Goal: Task Accomplishment & Management: Manage account settings

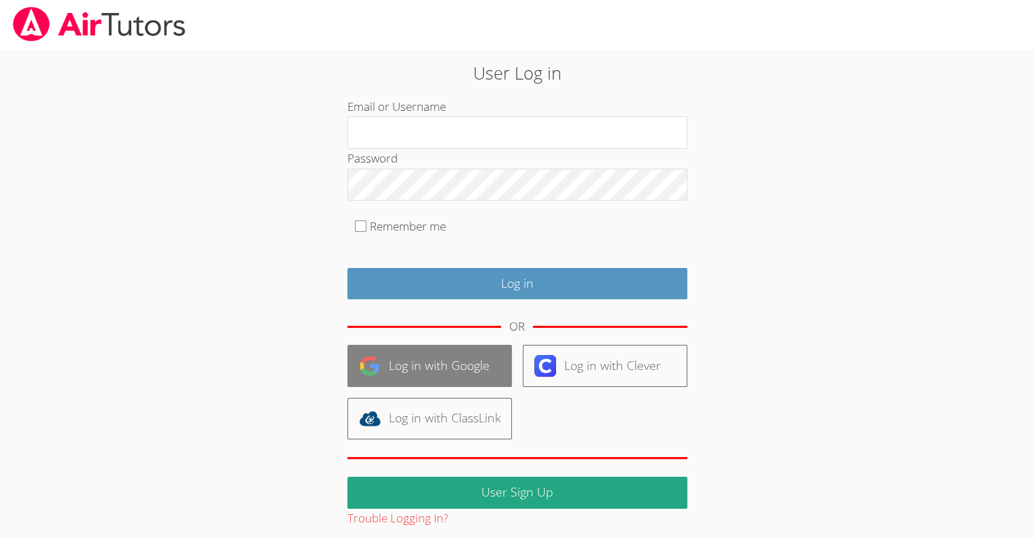
click at [447, 350] on link "Log in with Google" at bounding box center [429, 365] width 164 height 41
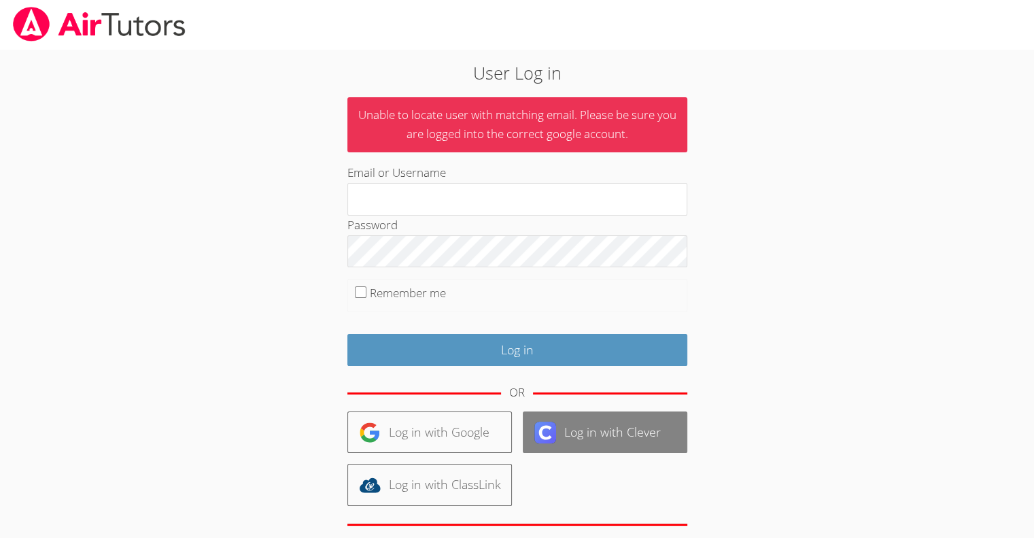
click at [583, 440] on link "Log in with Clever" at bounding box center [605, 431] width 164 height 41
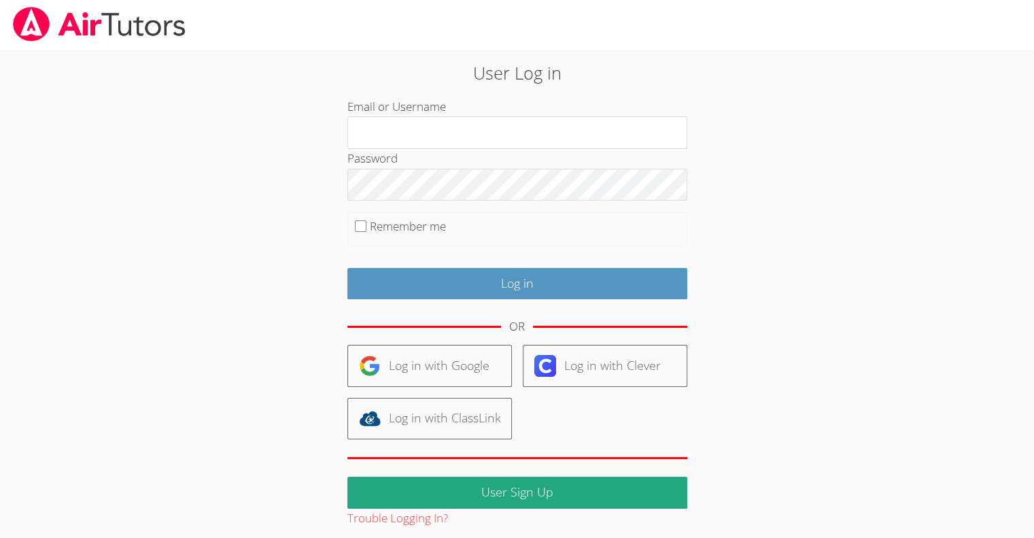
scroll to position [8, 0]
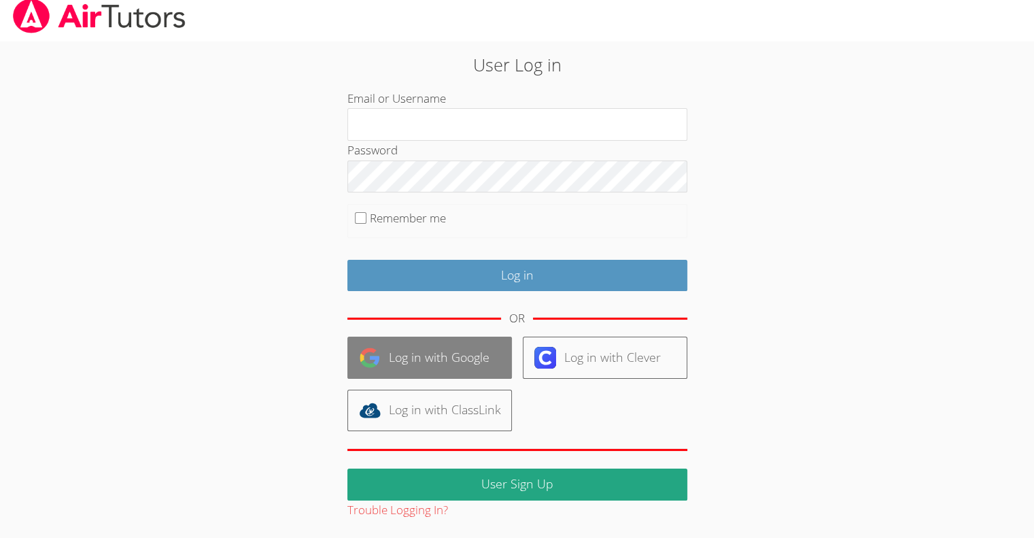
click at [462, 353] on link "Log in with Google" at bounding box center [429, 356] width 164 height 41
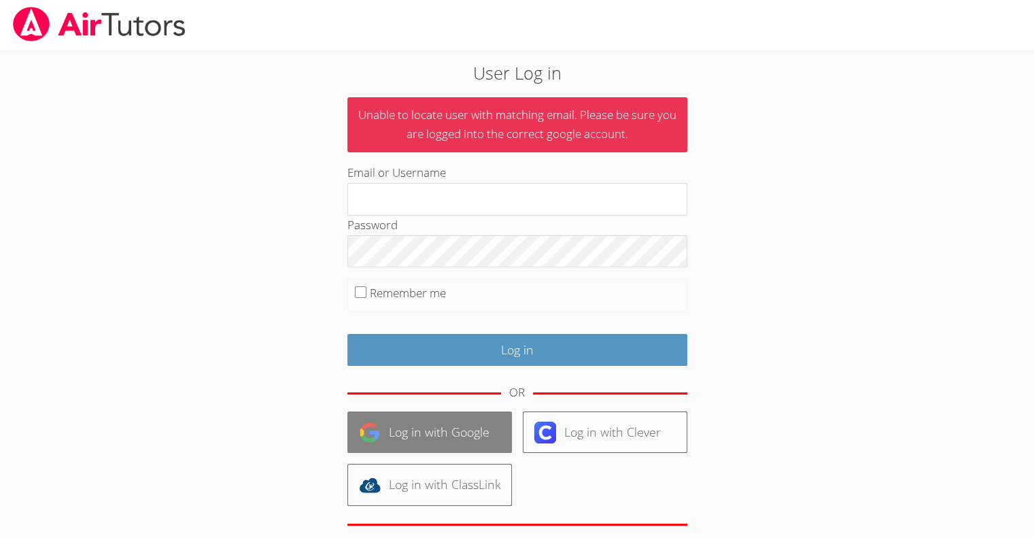
click at [436, 428] on link "Log in with Google" at bounding box center [429, 431] width 164 height 41
